Goal: Information Seeking & Learning: Find specific fact

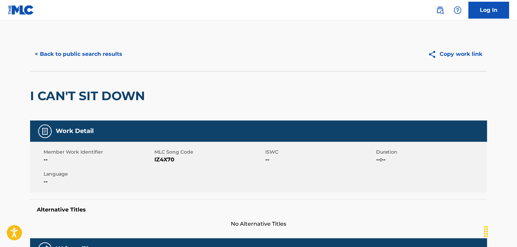
click at [75, 57] on button "< Back to public search results" at bounding box center [78, 54] width 97 height 17
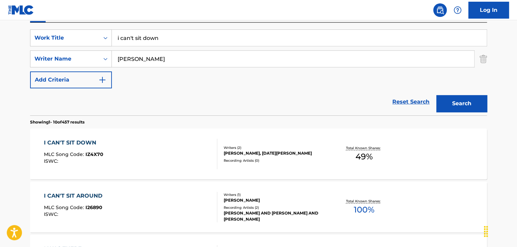
scroll to position [76, 0]
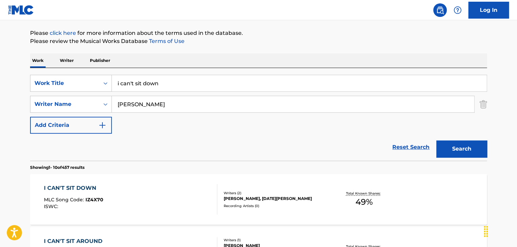
drag, startPoint x: 162, startPoint y: 86, endPoint x: 212, endPoint y: 54, distance: 58.7
click at [53, 83] on div "SearchWithCriteria63f91b02-e0dd-4245-bfdf-b7da814bcf99 Work Title i can't sit d…" at bounding box center [258, 83] width 457 height 17
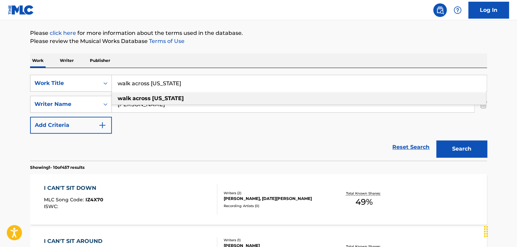
type input "walk across [US_STATE]"
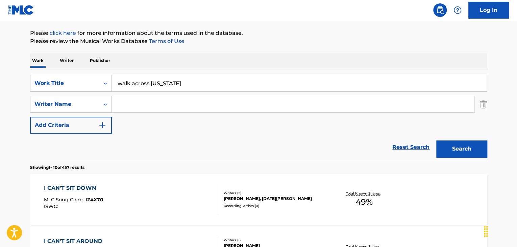
click at [437, 140] on button "Search" at bounding box center [462, 148] width 51 height 17
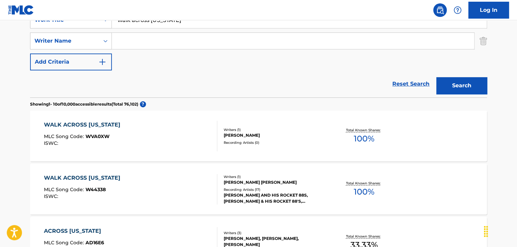
scroll to position [143, 0]
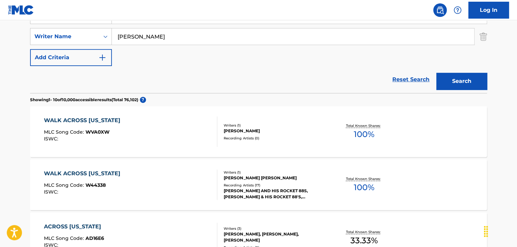
type input "[PERSON_NAME]"
click at [437, 73] on button "Search" at bounding box center [462, 81] width 51 height 17
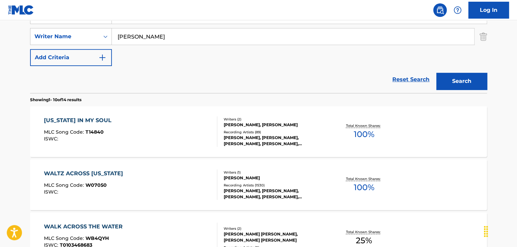
scroll to position [177, 0]
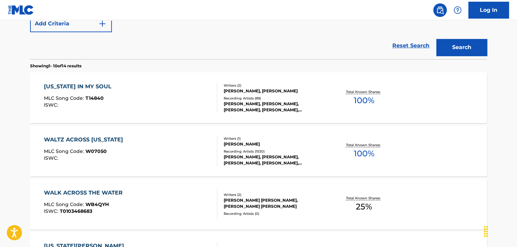
click at [87, 138] on div "WALTZ ACROSS [US_STATE]" at bounding box center [85, 140] width 83 height 8
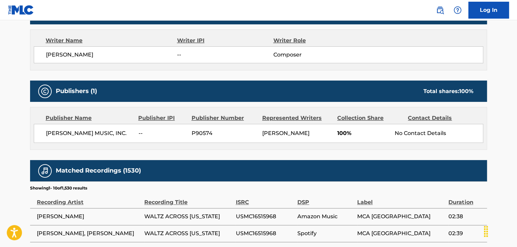
scroll to position [203, 0]
